Goal: Check status: Check status

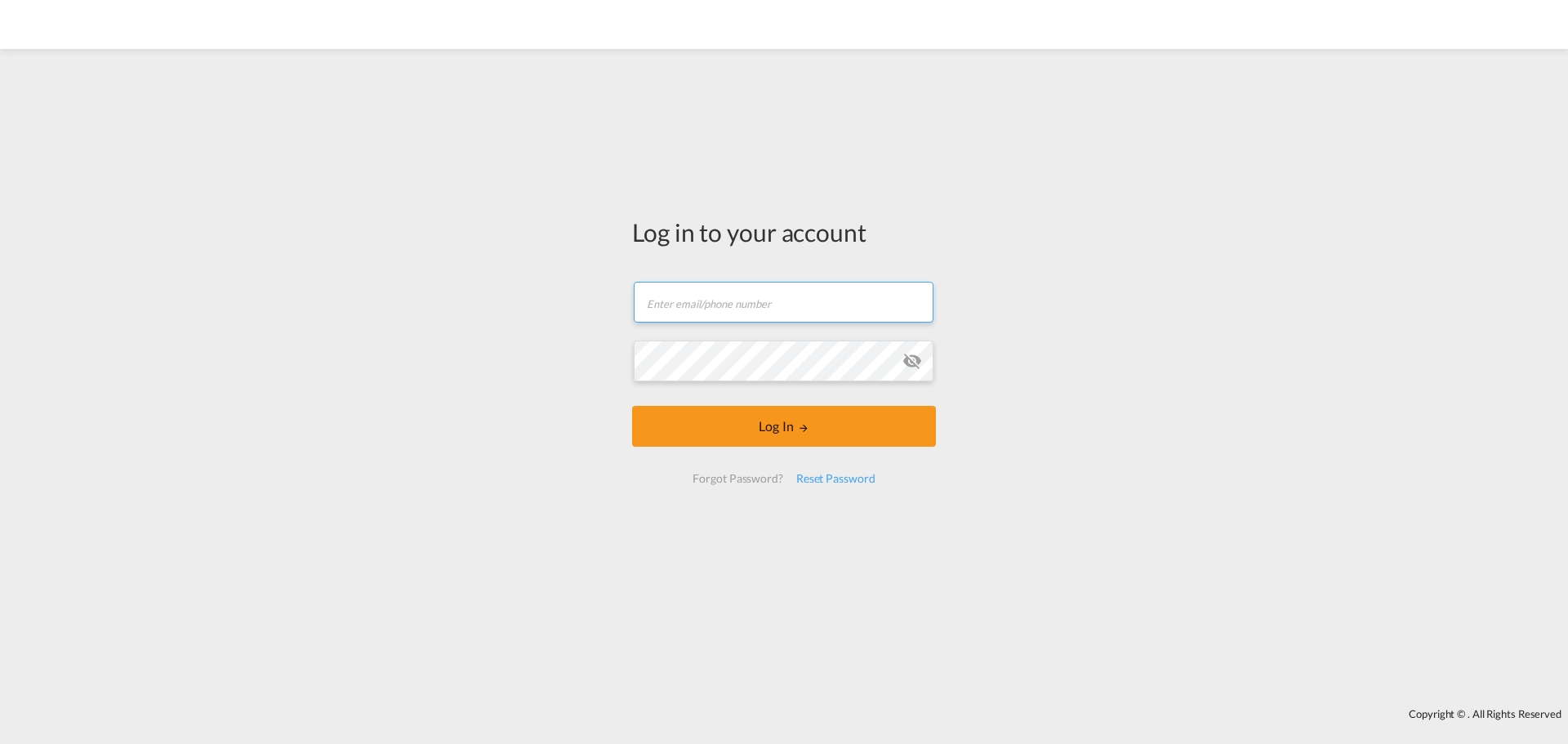
type input "[EMAIL_ADDRESS][DOMAIN_NAME]"
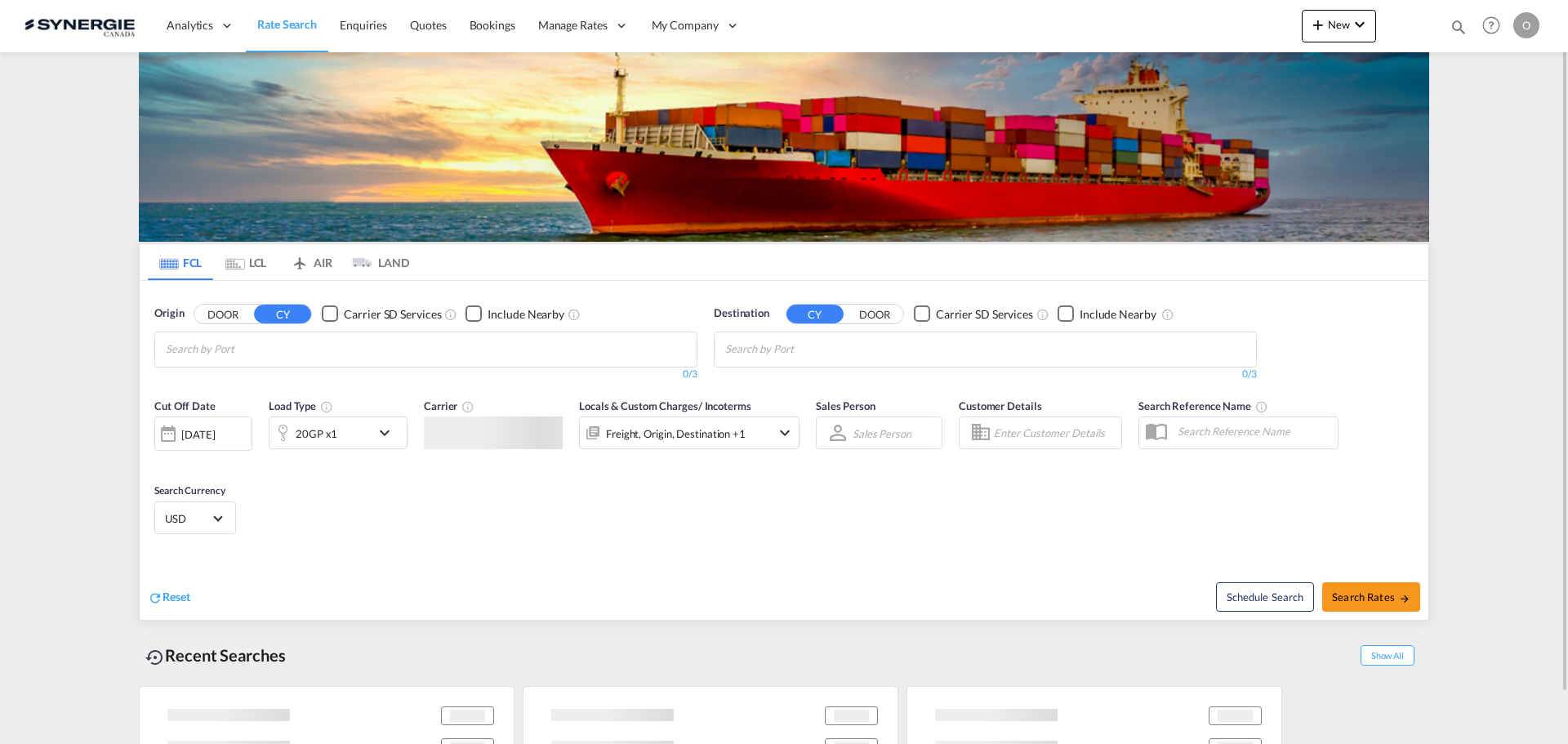
click at [1450, 23] on md-icon "icon-magnify" at bounding box center [1459, 27] width 18 height 18
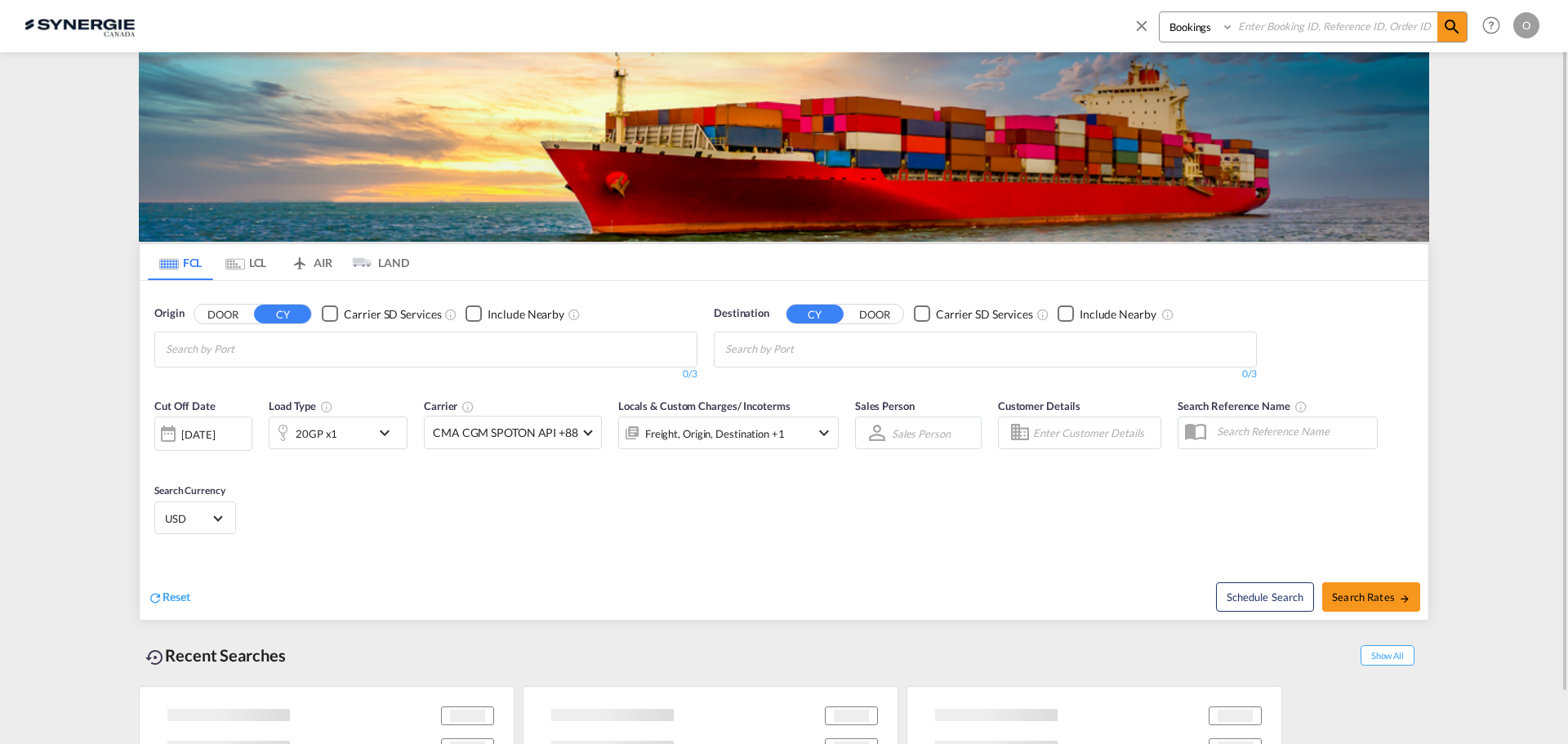
click at [1203, 32] on select "Bookings Quotes Enquiries" at bounding box center [1198, 27] width 78 height 30
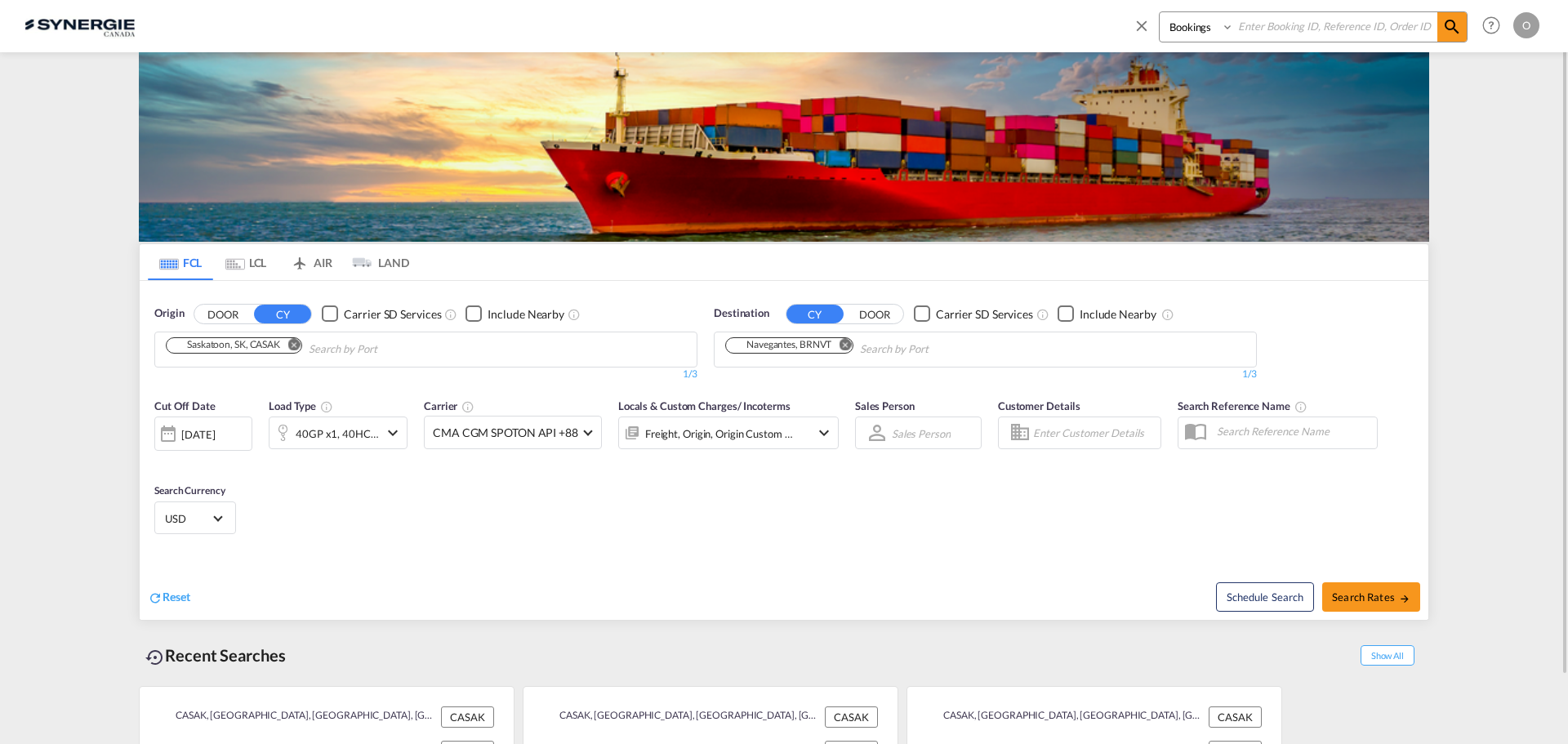
select select "Quotes"
click at [1159, 13] on select "Bookings Quotes Enquiries" at bounding box center [1198, 27] width 78 height 30
click at [1263, 40] on input at bounding box center [1335, 27] width 204 height 29
paste input "SYC000013997"
type input "SYC000013997"
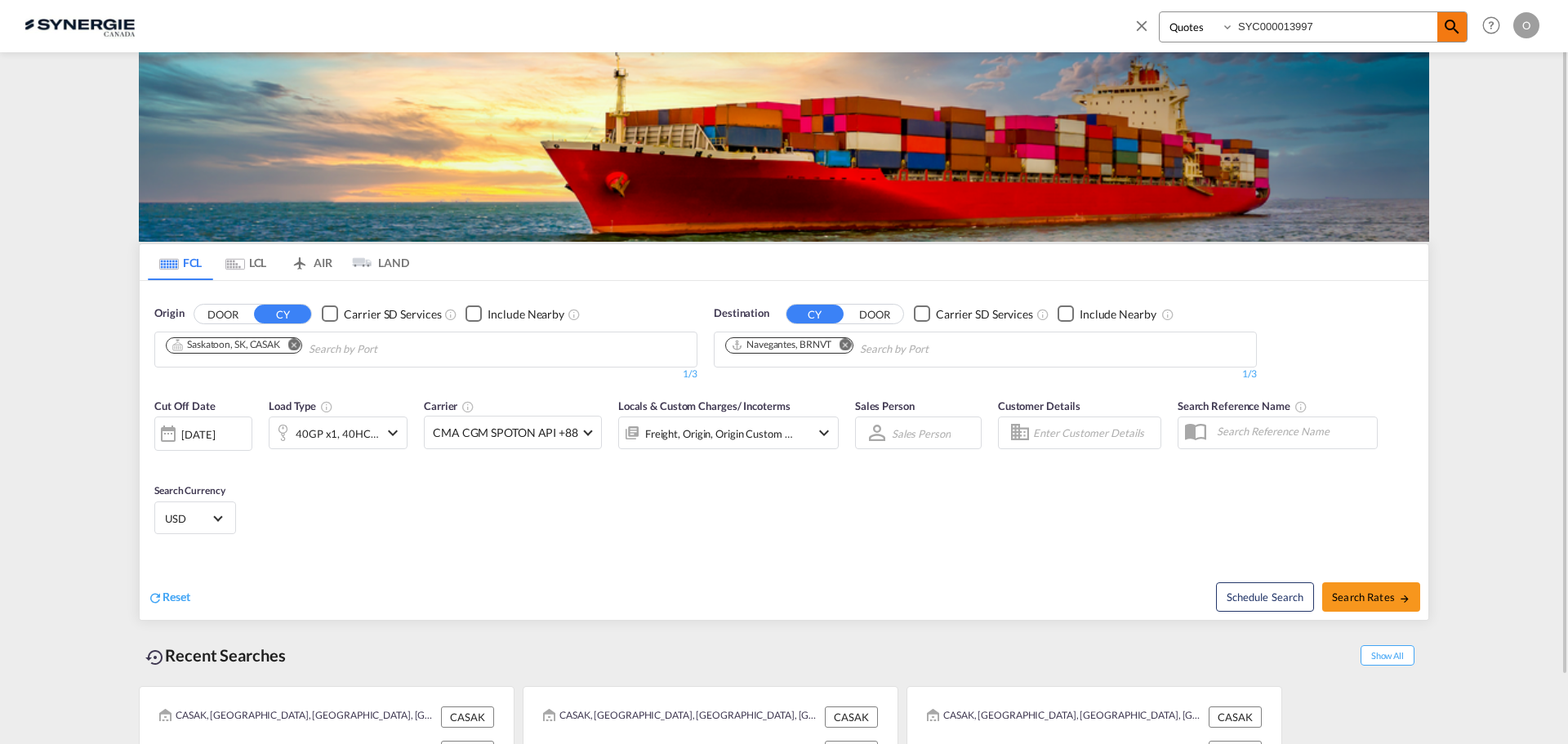
click at [1453, 24] on md-icon "icon-magnify" at bounding box center [1452, 27] width 20 height 20
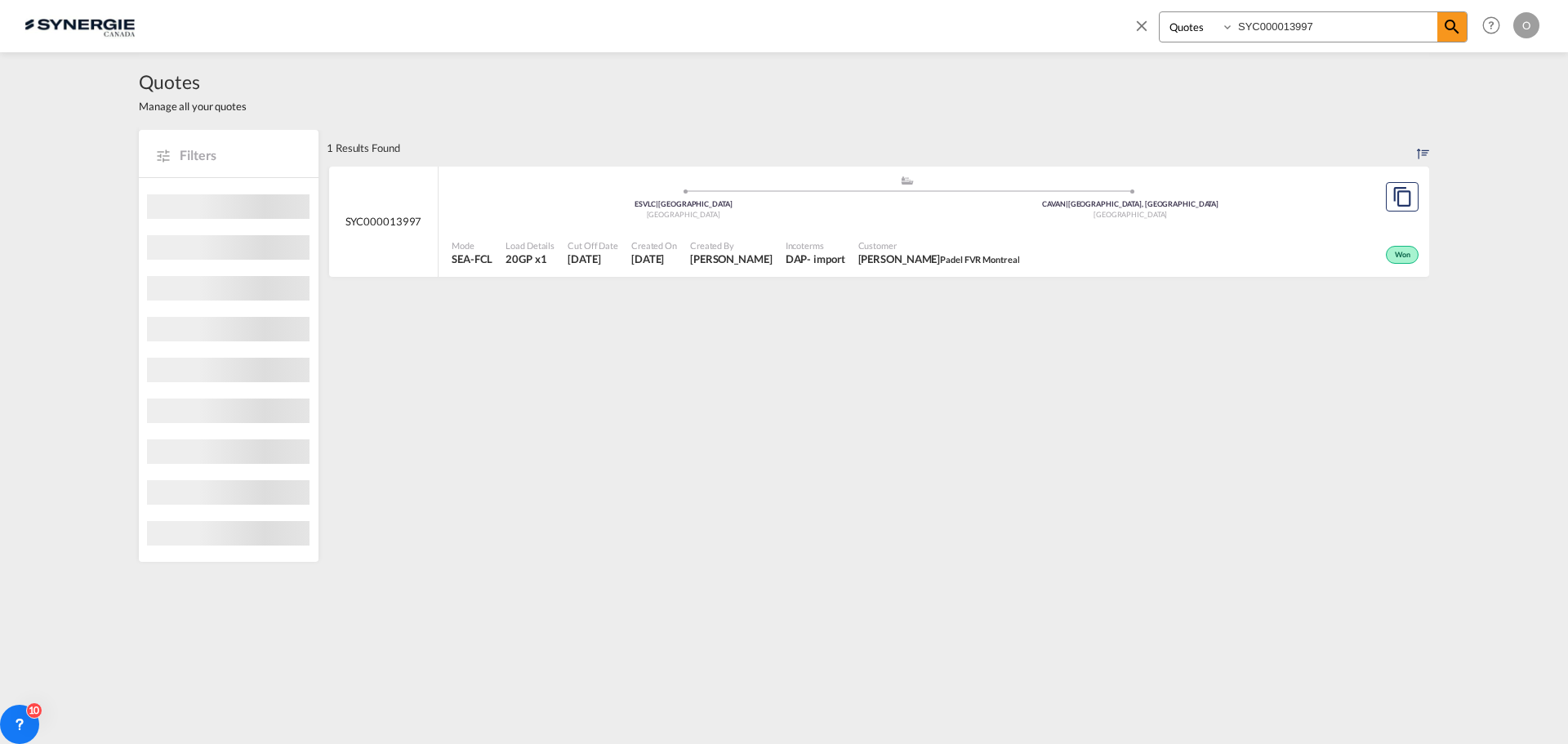
click at [1288, 225] on div ".a{fill:#aaa8ad;} .a{fill:#aaa8ad;} ESVLC | [GEOGRAPHIC_DATA] [GEOGRAPHIC_DATA]…" at bounding box center [907, 201] width 911 height 53
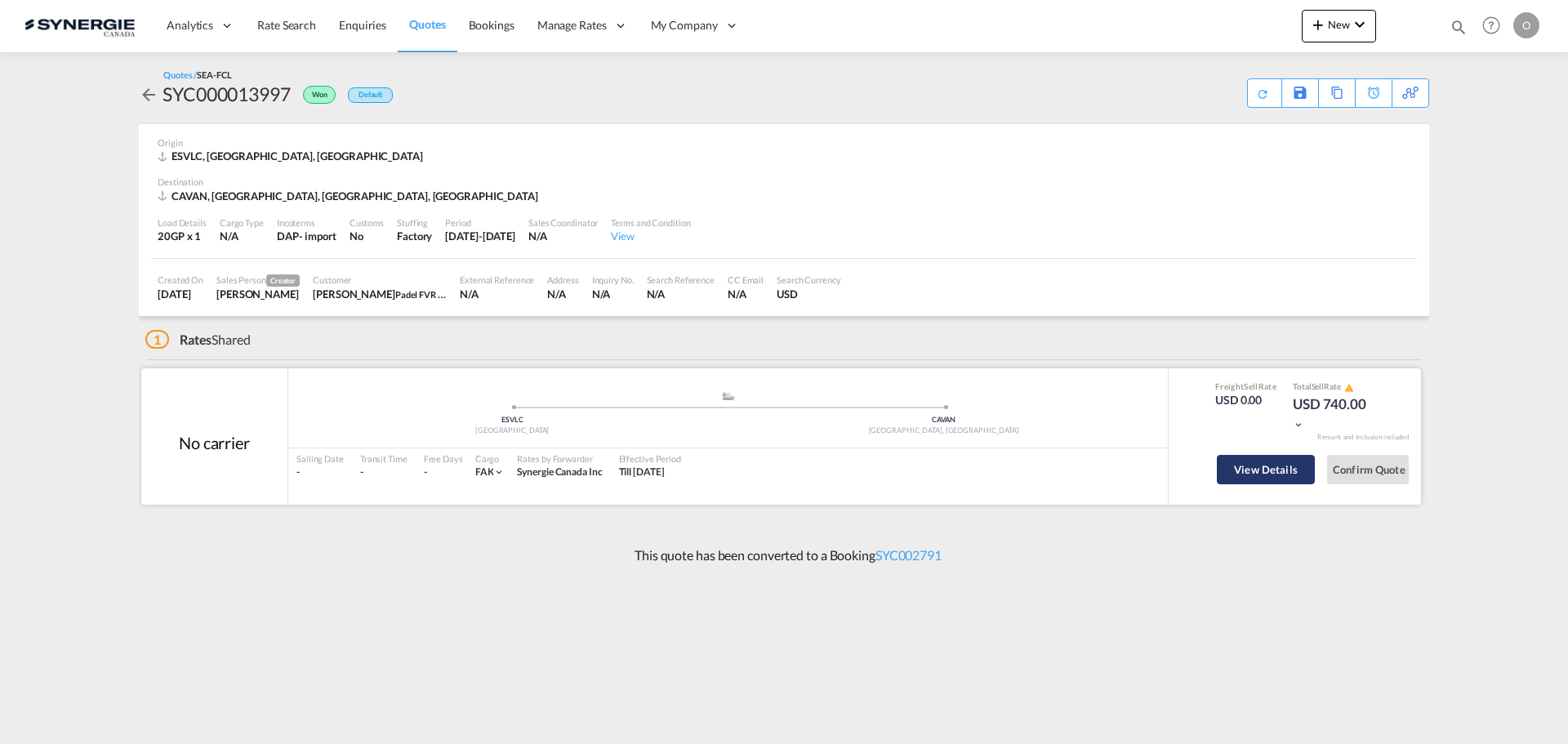
click at [1260, 468] on button "View Details" at bounding box center [1265, 469] width 98 height 30
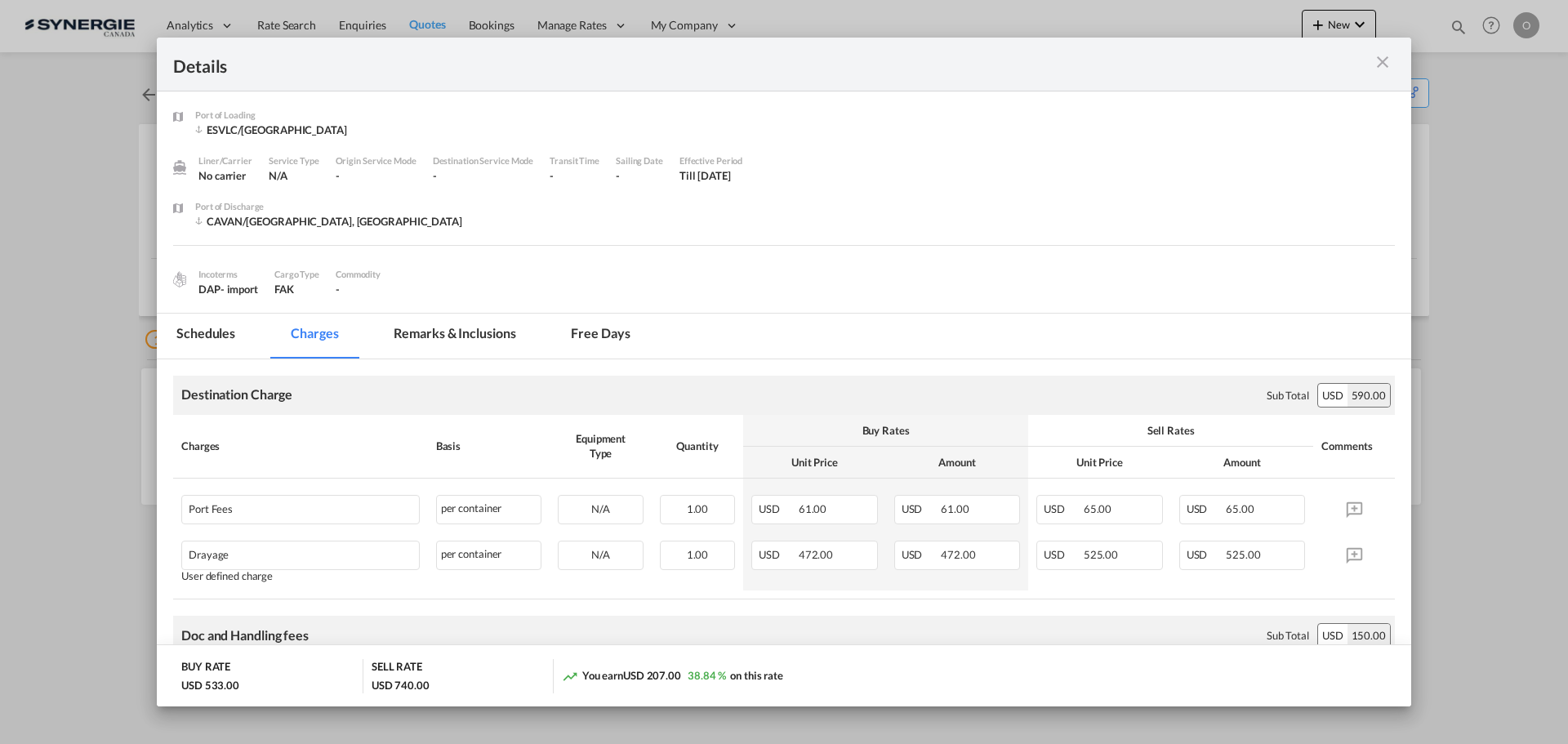
click at [438, 333] on md-tab-item "Remarks & Inclusions" at bounding box center [454, 336] width 160 height 45
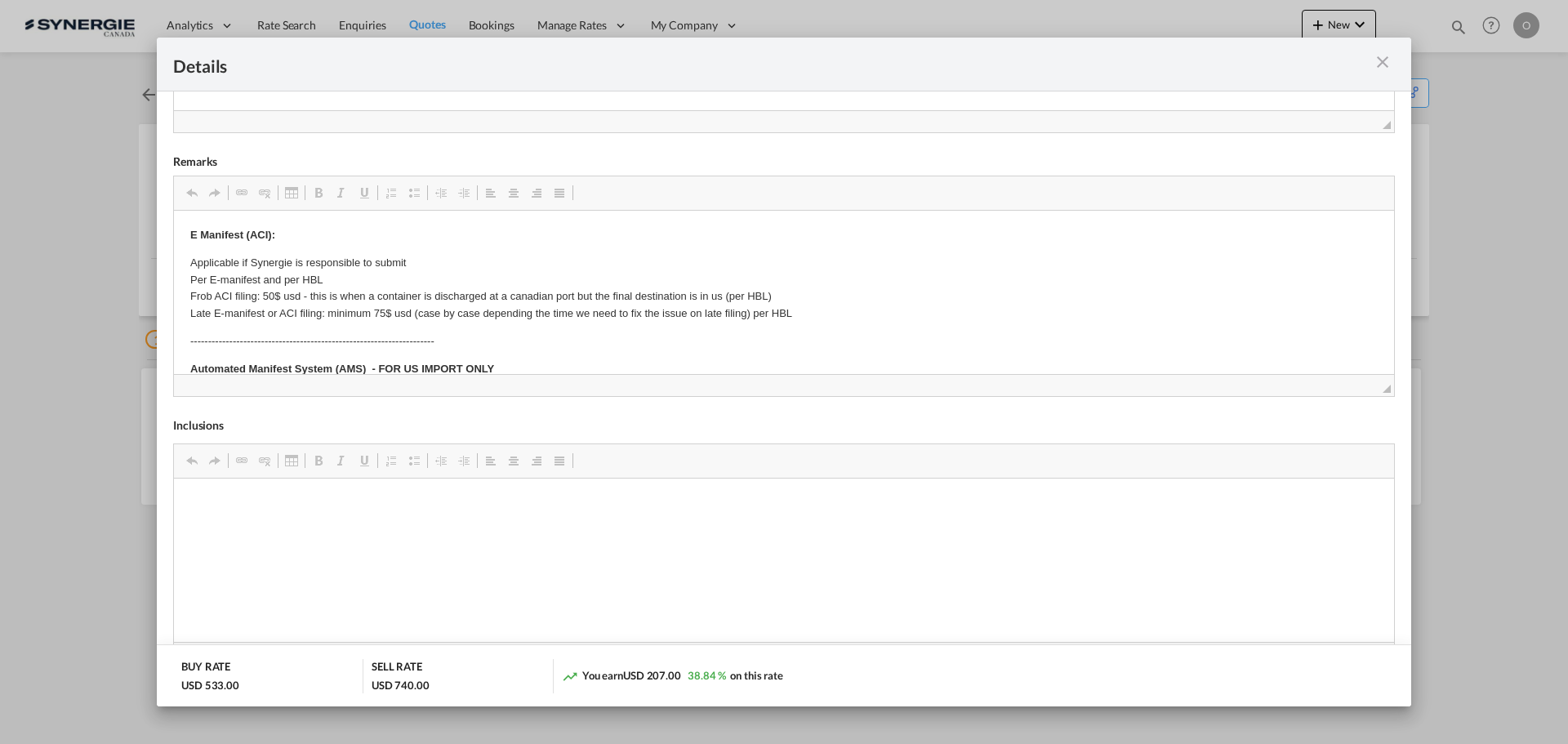
click at [1384, 64] on md-icon "icon-close m-3 fg-AAA8AD cursor" at bounding box center [1382, 62] width 20 height 20
